Goal: Task Accomplishment & Management: Manage account settings

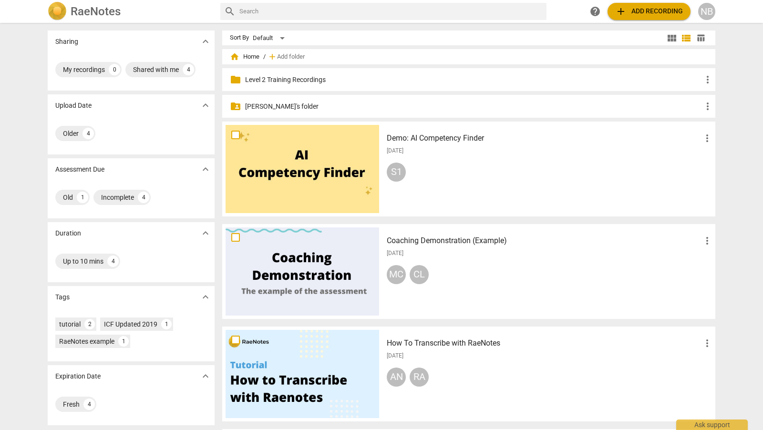
click at [277, 103] on p "[PERSON_NAME]'s folder" at bounding box center [473, 107] width 457 height 10
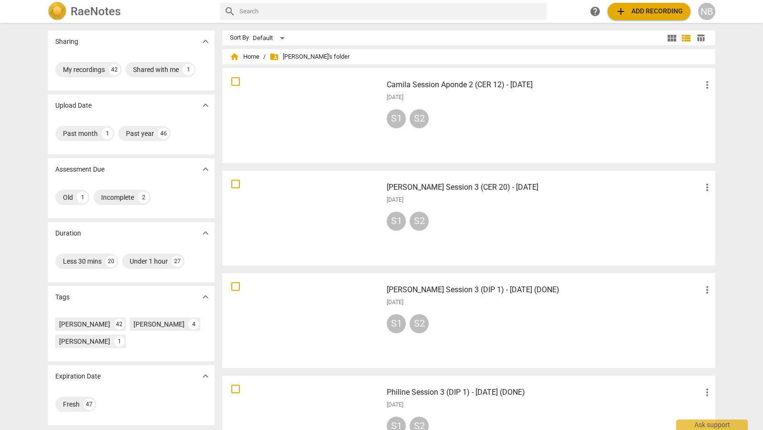
click at [547, 187] on h3 "[PERSON_NAME] Session 3 (CER 20) - [DATE]" at bounding box center [544, 187] width 315 height 11
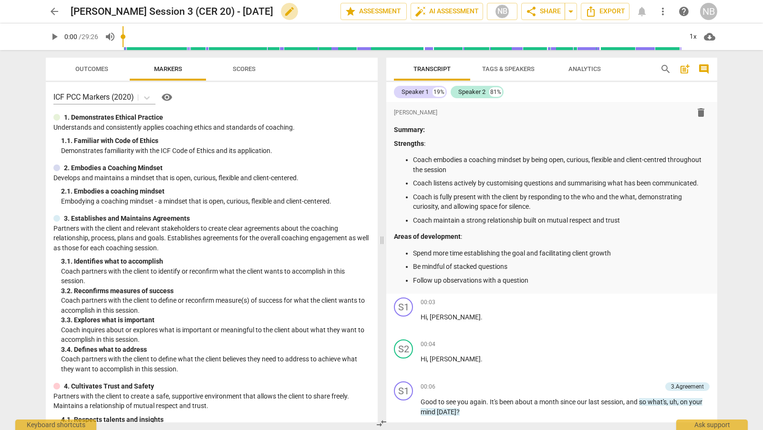
click at [295, 11] on span "edit" at bounding box center [289, 11] width 11 height 11
type input "[PERSON_NAME] Session 3 (CER 20) - [DATE] (DONE)"
click at [307, 8] on span "done" at bounding box center [307, 11] width 11 height 11
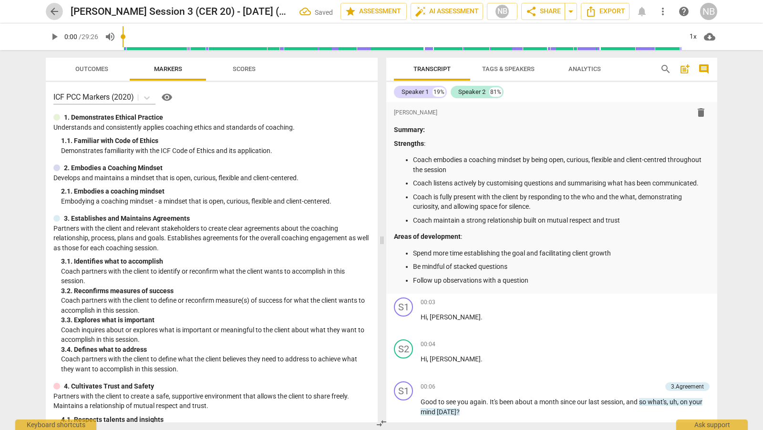
click at [52, 10] on span "arrow_back" at bounding box center [54, 11] width 11 height 11
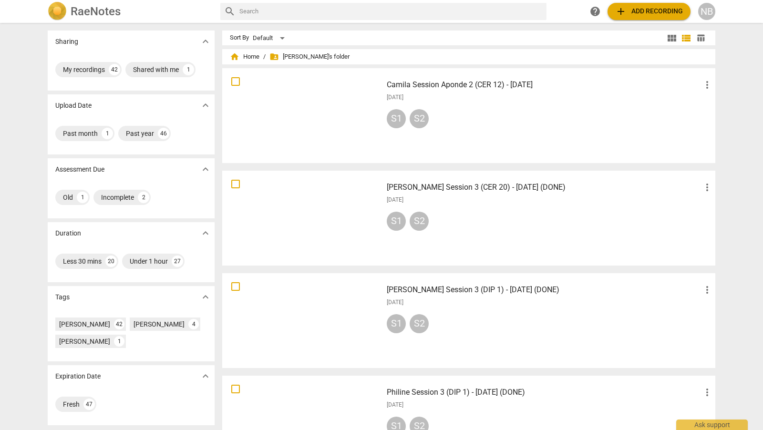
click at [546, 82] on h3 "Camila Session Aponde 2 (CER 12) - [DATE]" at bounding box center [544, 84] width 315 height 11
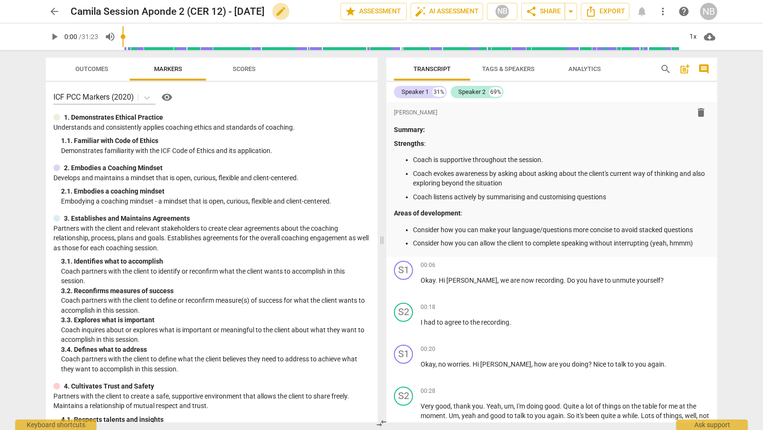
click at [287, 9] on span "edit" at bounding box center [280, 11] width 11 height 11
click at [269, 11] on input "Camila Session Aponde 2 (CER 12) - [DATE] 9DONE)" at bounding box center [185, 11] width 228 height 18
type input "Camila Session Aponde 2 (CER 12) - [DATE] (DONE)"
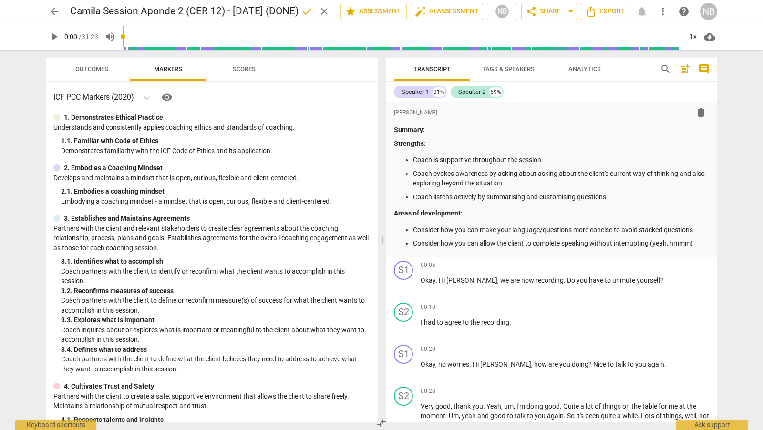
scroll to position [0, 0]
click at [303, 8] on span "done" at bounding box center [307, 11] width 11 height 11
click at [57, 7] on span "arrow_back" at bounding box center [54, 11] width 11 height 11
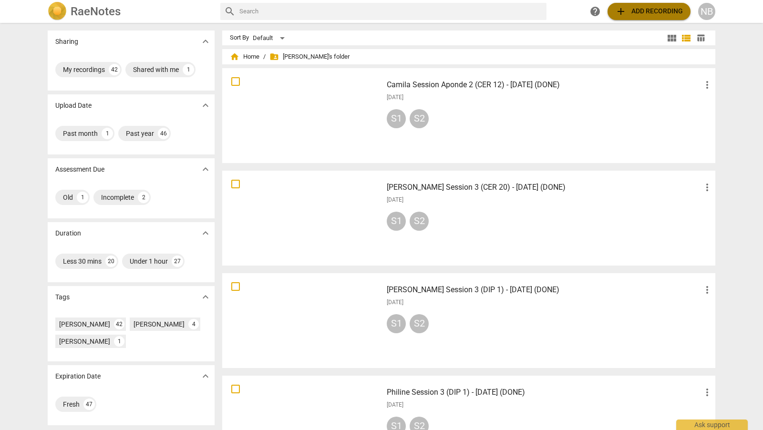
click at [624, 12] on span "add" at bounding box center [621, 11] width 11 height 11
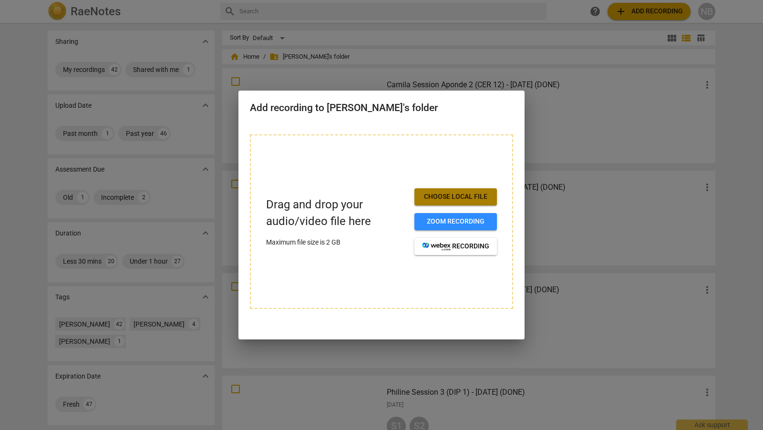
click at [475, 198] on span "Choose local file" at bounding box center [455, 197] width 67 height 10
click at [553, 192] on div at bounding box center [381, 215] width 763 height 430
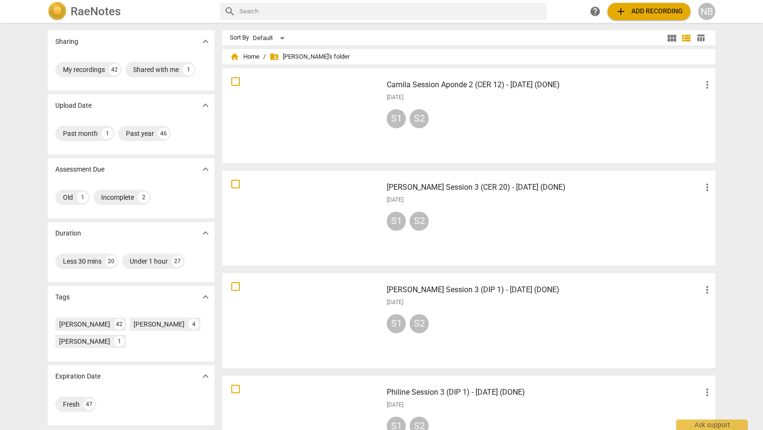
click at [645, 6] on span "add Add recording" at bounding box center [650, 11] width 68 height 11
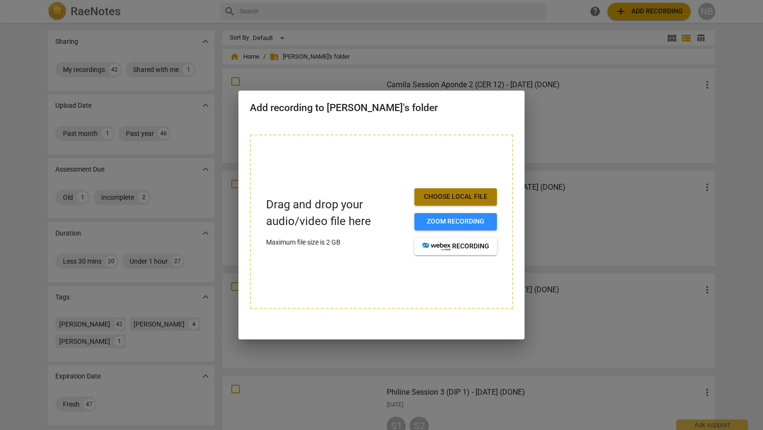
click at [471, 196] on span "Choose local file" at bounding box center [455, 197] width 67 height 10
click at [639, 205] on div at bounding box center [381, 215] width 763 height 430
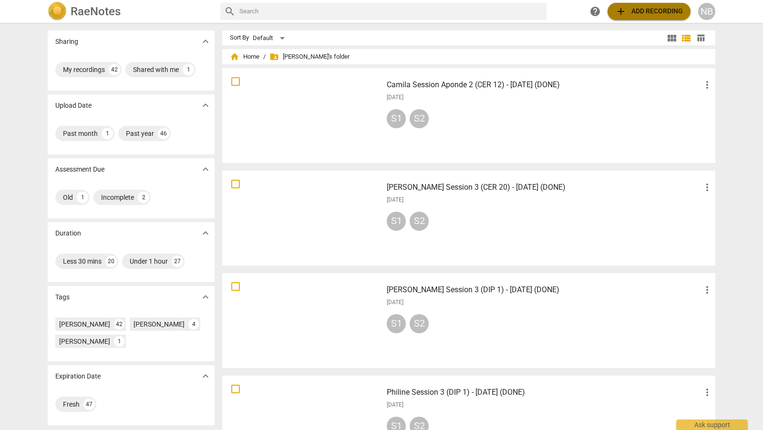
click at [616, 12] on span "add" at bounding box center [621, 11] width 11 height 11
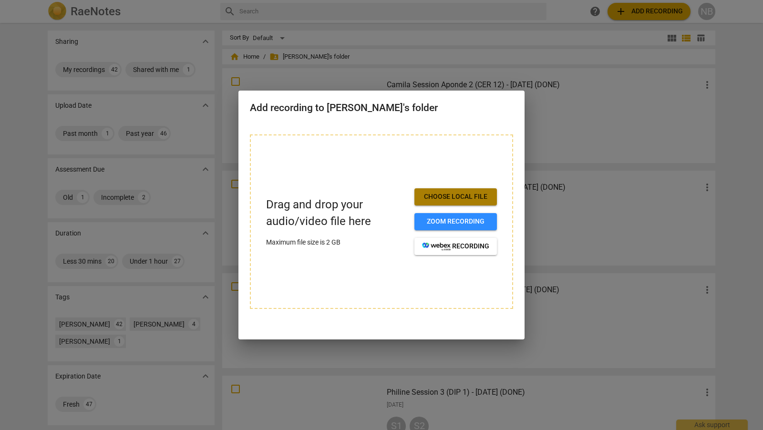
click at [483, 196] on span "Choose local file" at bounding box center [455, 197] width 67 height 10
click at [466, 199] on span "Choose local file" at bounding box center [455, 197] width 67 height 10
click at [558, 115] on div at bounding box center [381, 215] width 763 height 430
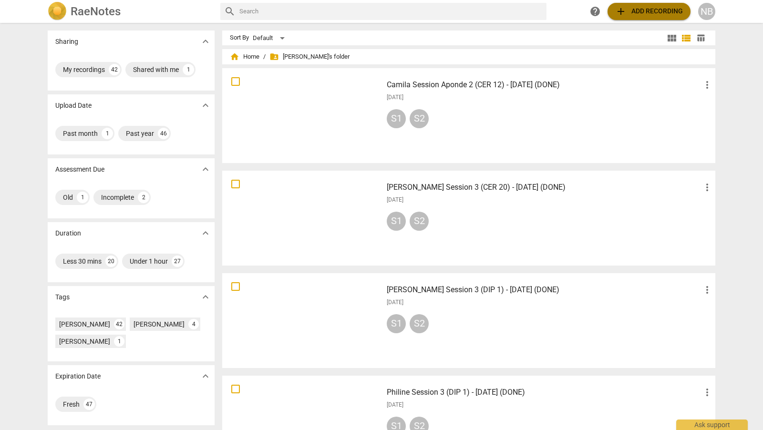
click at [628, 10] on span "add Add recording" at bounding box center [650, 11] width 68 height 11
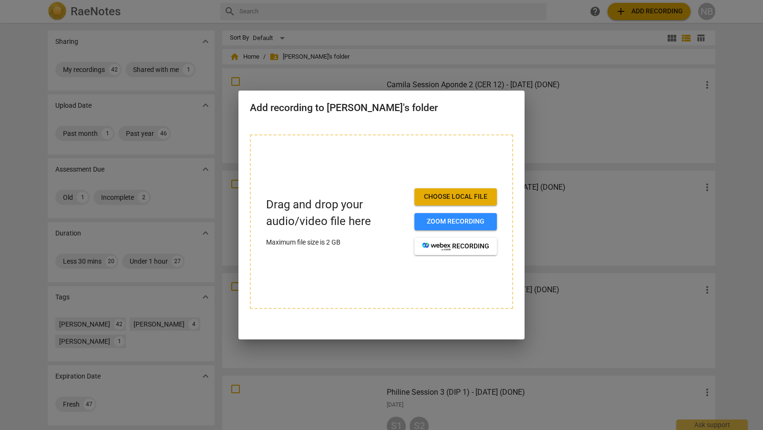
click at [464, 199] on span "Choose local file" at bounding box center [455, 197] width 67 height 10
click at [479, 60] on div at bounding box center [381, 215] width 763 height 430
